Goal: Information Seeking & Learning: Learn about a topic

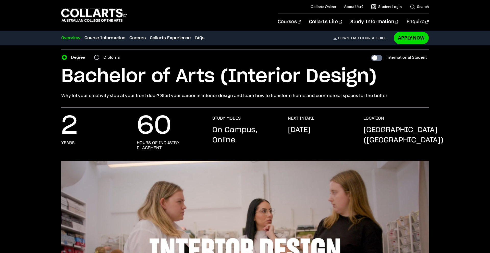
scroll to position [16, 0]
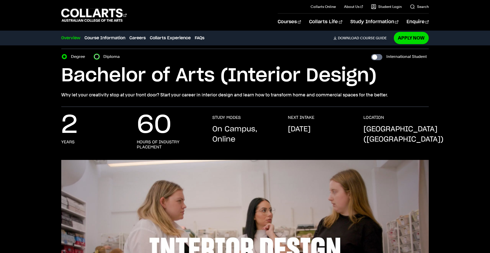
click at [96, 56] on input "Diploma" at bounding box center [96, 56] width 5 height 5
radio input "true"
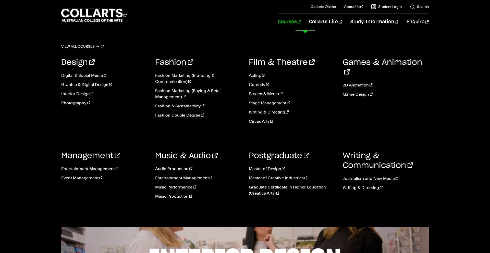
click at [301, 23] on link "Courses" at bounding box center [289, 22] width 23 height 17
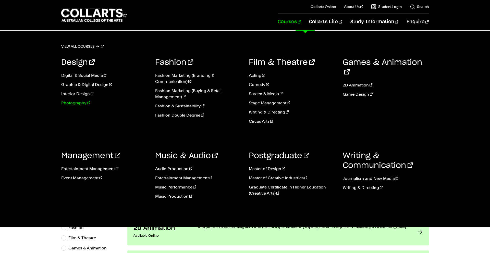
click at [78, 105] on link "Photography" at bounding box center [104, 103] width 86 height 6
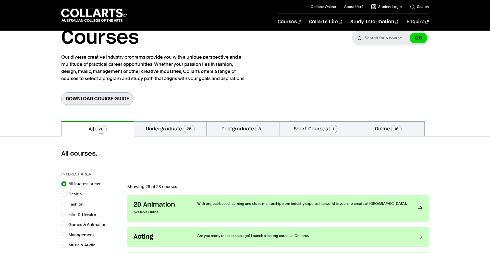
scroll to position [42, 0]
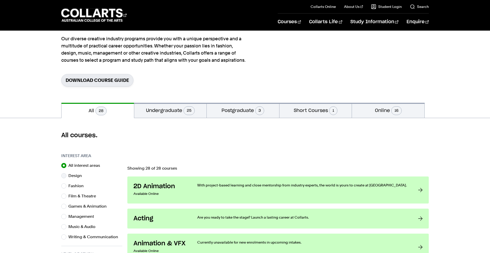
click at [70, 178] on label "Design" at bounding box center [77, 175] width 18 height 7
click at [66, 178] on input "Design" at bounding box center [63, 175] width 5 height 5
radio input "true"
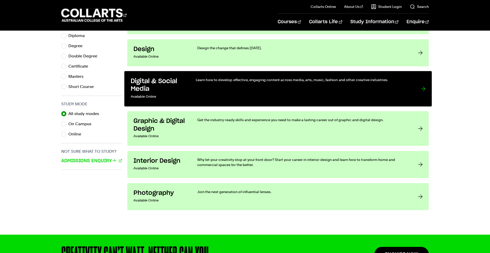
scroll to position [290, 0]
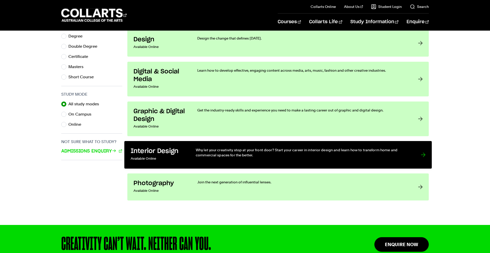
click at [198, 150] on p "Why let your creativity stop at your front door? Start your career in interior …" at bounding box center [303, 152] width 215 height 10
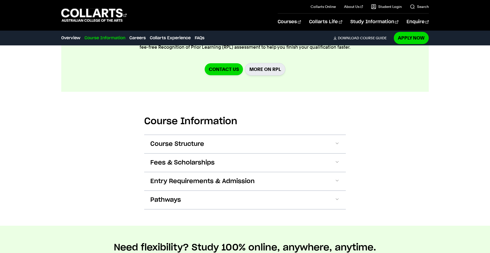
scroll to position [562, 0]
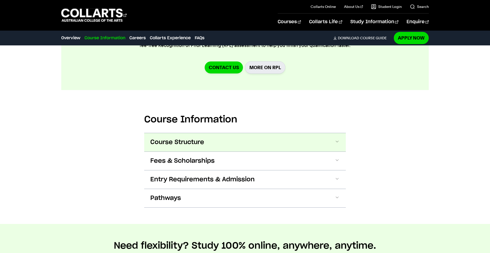
click at [180, 138] on span "Course Structure" at bounding box center [177, 142] width 54 height 8
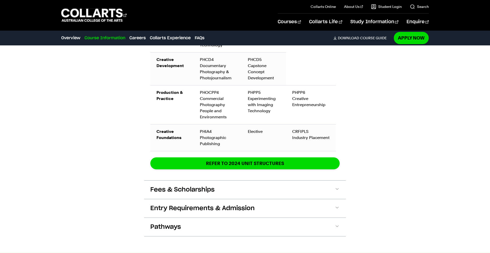
scroll to position [920, 0]
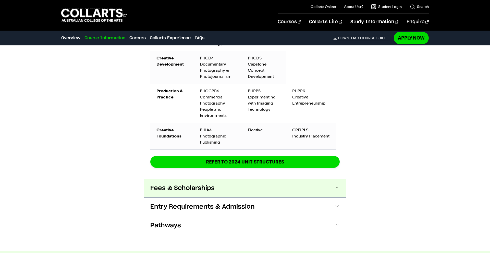
click at [180, 184] on span "Fees & Scholarships" at bounding box center [182, 188] width 64 height 8
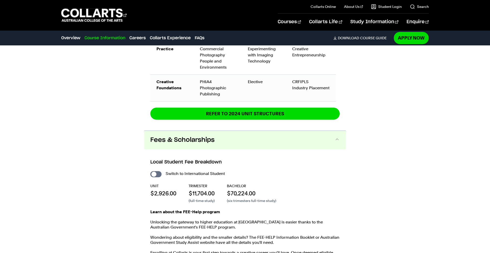
scroll to position [1043, 0]
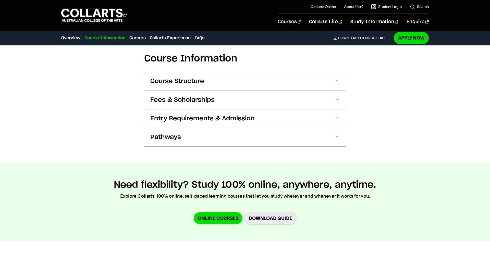
scroll to position [564, 0]
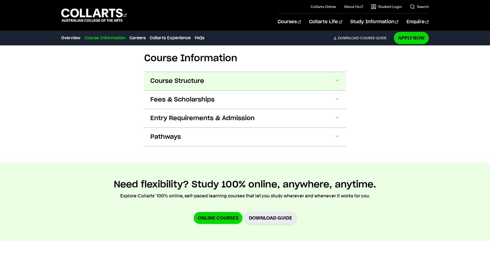
click at [214, 84] on button "Course Structure" at bounding box center [245, 81] width 202 height 18
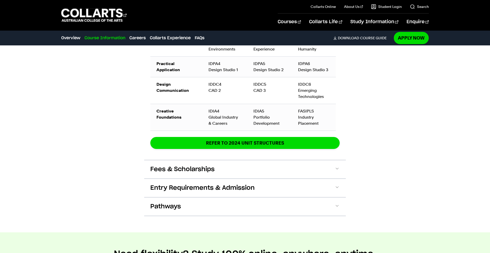
scroll to position [826, 0]
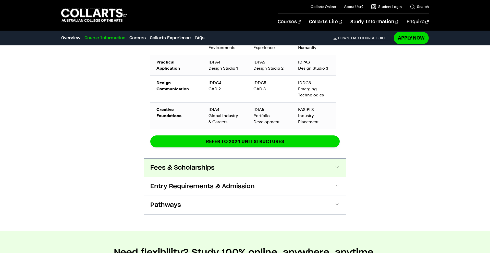
click at [156, 173] on button "Fees & Scholarships" at bounding box center [245, 168] width 202 height 18
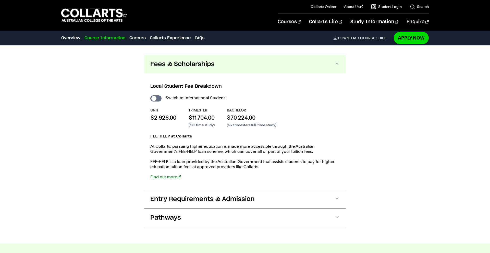
scroll to position [939, 0]
